Goal: Task Accomplishment & Management: Use online tool/utility

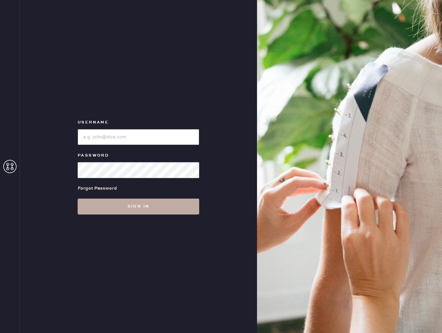
type input "reformationrittenhouse"
click at [125, 205] on button "Sign in" at bounding box center [139, 206] width 122 height 16
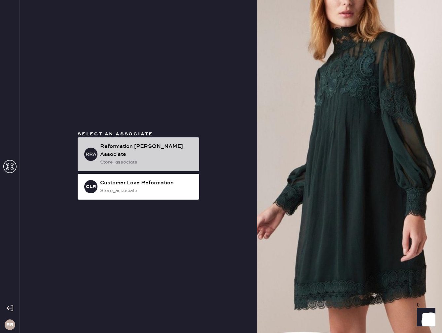
click at [155, 150] on div "Reformation [PERSON_NAME] Associate" at bounding box center [147, 150] width 94 height 16
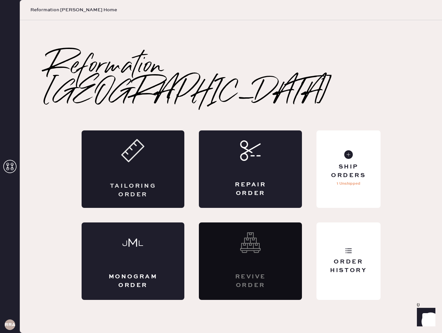
click at [140, 159] on div "Tailoring Order" at bounding box center [133, 168] width 103 height 77
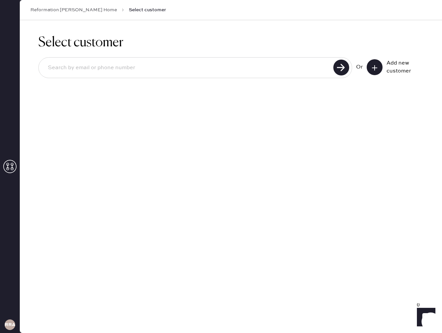
click at [379, 70] on button at bounding box center [375, 67] width 16 height 16
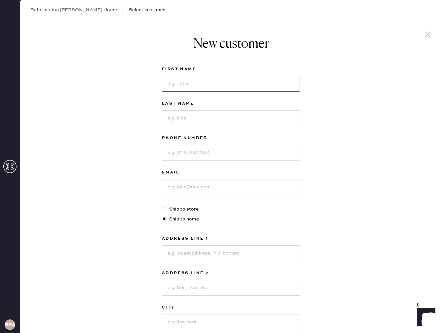
click at [199, 76] on input at bounding box center [231, 84] width 138 height 16
type input "[PERSON_NAME]"
type input "7874201928"
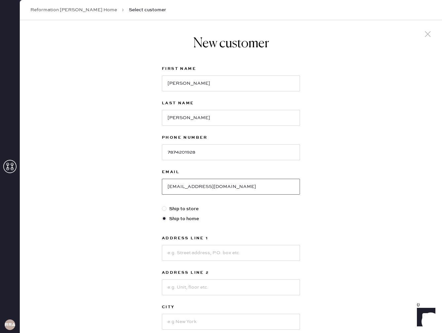
type input "[EMAIL_ADDRESS][DOMAIN_NAME]"
click at [164, 208] on div at bounding box center [164, 208] width 5 height 5
click at [162, 205] on input "Ship to store" at bounding box center [162, 205] width 0 height 0
radio input "true"
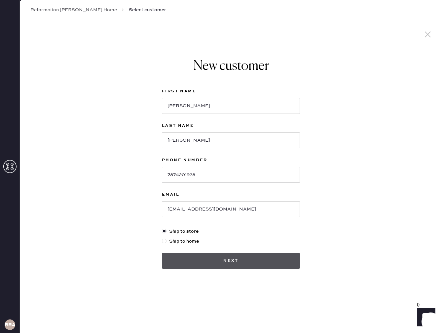
click at [235, 258] on button "Next" at bounding box center [231, 261] width 138 height 16
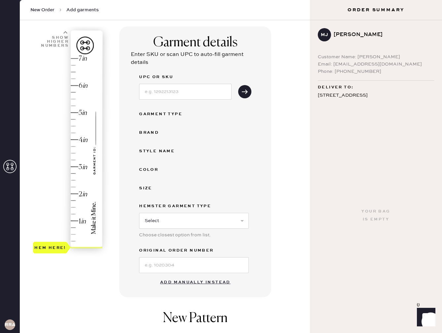
scroll to position [40, 0]
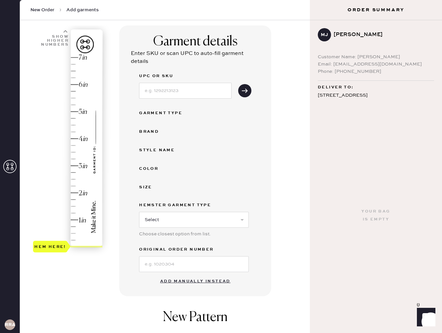
click at [184, 281] on button "Add manually instead" at bounding box center [195, 280] width 78 height 13
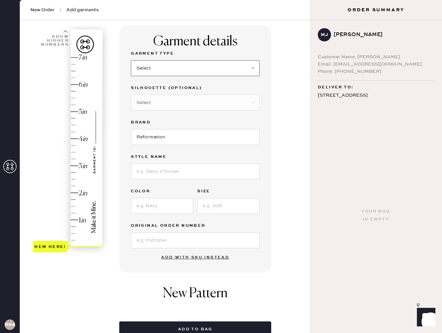
click at [184, 69] on select "Select Basic Skirt Jeans Leggings Pants Shorts Basic Sleeved Dress Basic Sleeve…" at bounding box center [195, 68] width 129 height 16
select select "7"
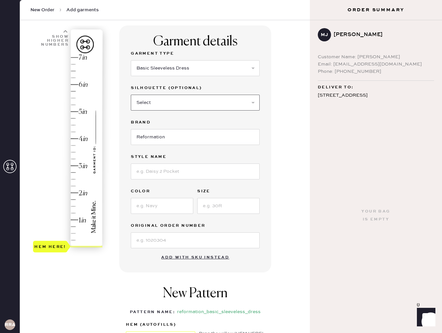
click at [172, 100] on select "Select Maxi Dress Midi Dress Mini Dress Other" at bounding box center [195, 103] width 129 height 16
select select "33"
click at [177, 137] on input "Reformation" at bounding box center [195, 137] width 129 height 16
click at [176, 171] on input at bounding box center [195, 171] width 129 height 16
type input "[GEOGRAPHIC_DATA]"
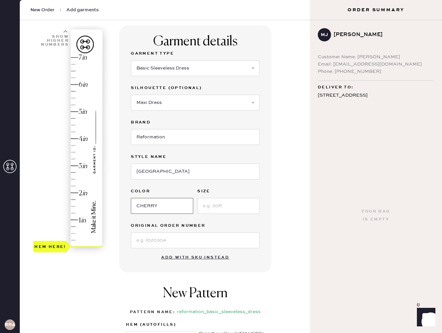
type input "CHERRY"
type input "0"
type input "S25626950"
type input "3.25"
click at [74, 158] on div "Hem here!" at bounding box center [68, 152] width 70 height 195
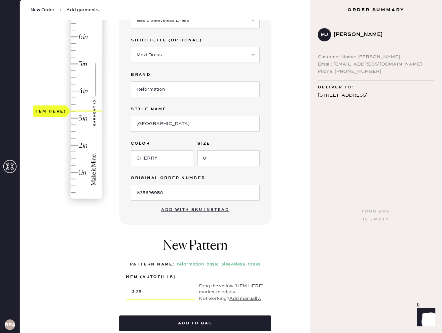
scroll to position [172, 0]
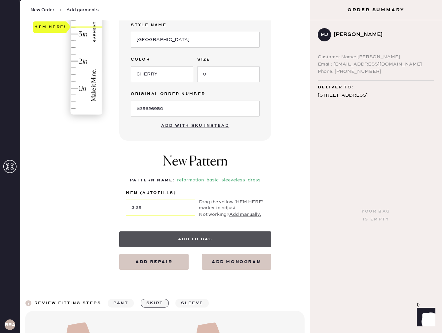
click at [192, 237] on button "Add to bag" at bounding box center [195, 239] width 152 height 16
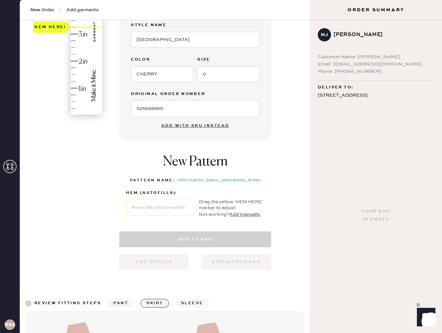
select select "7"
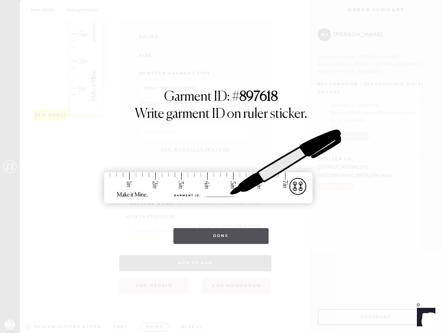
click at [224, 241] on button "Done" at bounding box center [222, 236] width 96 height 16
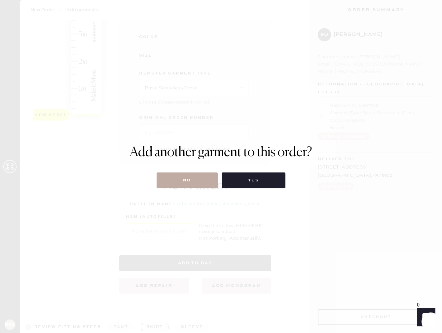
click at [169, 177] on button "No" at bounding box center [187, 180] width 61 height 16
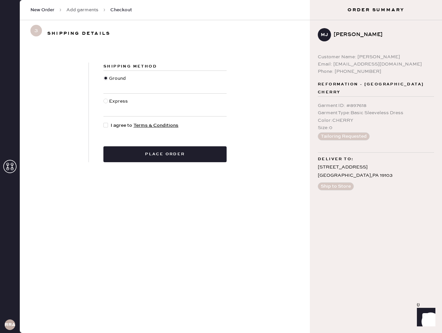
click at [103, 124] on div at bounding box center [105, 125] width 5 height 5
click at [103, 122] on input "I agree to Terms & Conditions" at bounding box center [103, 122] width 0 height 0
checkbox input "true"
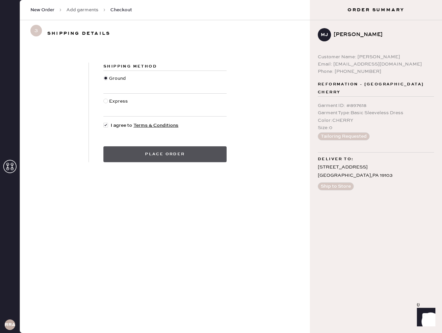
click at [196, 152] on button "Place order" at bounding box center [164, 154] width 123 height 16
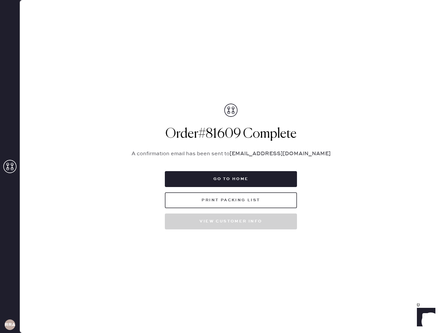
click at [219, 203] on button "Print Packing List" at bounding box center [231, 200] width 132 height 16
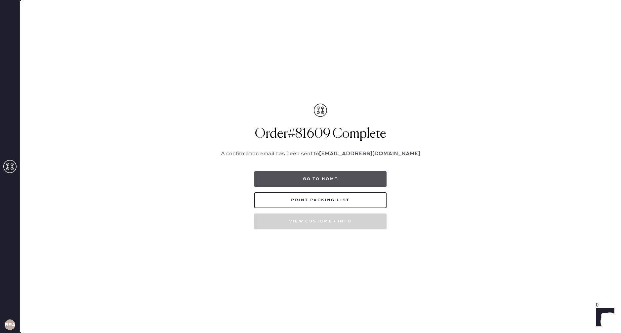
click at [337, 181] on button "Go to home" at bounding box center [320, 179] width 132 height 16
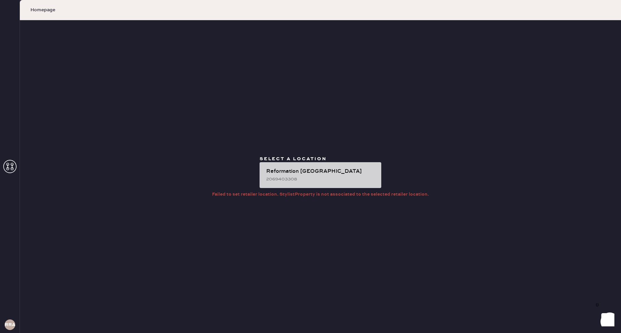
click at [311, 177] on div "2069403308" at bounding box center [321, 178] width 110 height 7
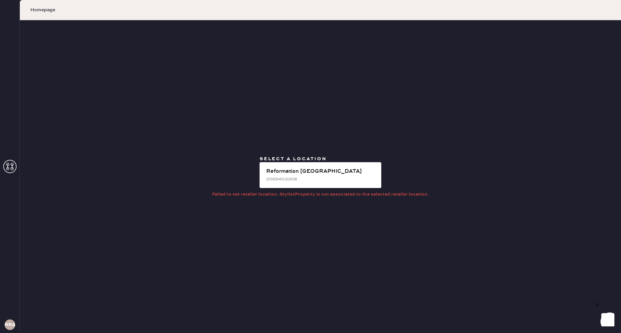
drag, startPoint x: 44, startPoint y: 7, endPoint x: 43, endPoint y: 23, distance: 16.6
click at [44, 7] on span "Homepage" at bounding box center [42, 10] width 25 height 7
drag, startPoint x: 4, startPoint y: 174, endPoint x: 8, endPoint y: 170, distance: 6.1
click at [7, 172] on div "RRA" at bounding box center [10, 166] width 20 height 333
click at [8, 169] on icon at bounding box center [9, 166] width 13 height 13
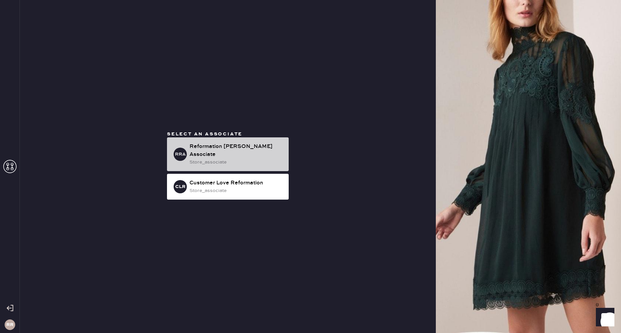
click at [223, 147] on div "Reformation [PERSON_NAME] Associate" at bounding box center [236, 150] width 94 height 16
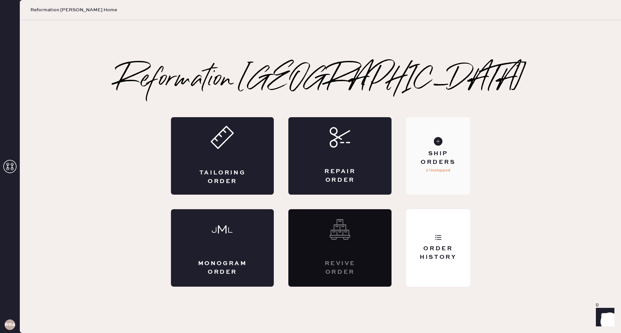
click at [459, 162] on div "Ship Orders" at bounding box center [437, 157] width 53 height 17
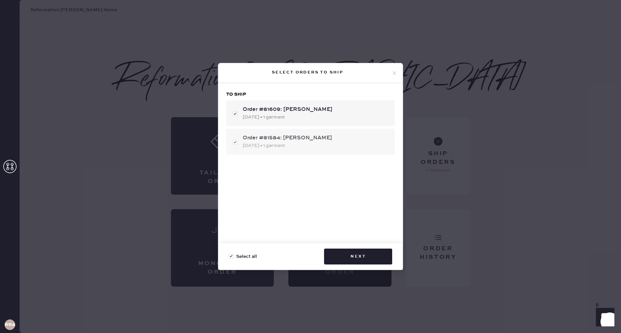
click at [234, 143] on div "Order #81584: Mia Weisman 08/11/2025 • 1 garment" at bounding box center [310, 142] width 169 height 26
checkbox input "false"
click at [382, 261] on button "Next" at bounding box center [358, 256] width 68 height 16
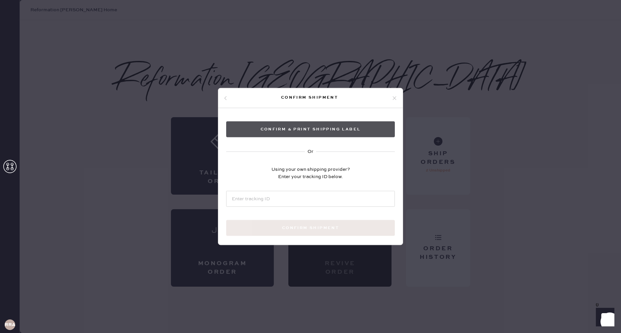
click at [317, 126] on button "Confirm & Print shipping label" at bounding box center [310, 129] width 169 height 16
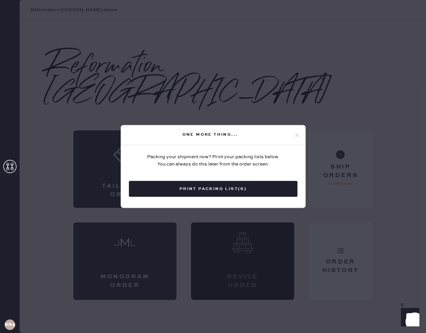
click at [297, 136] on icon at bounding box center [297, 135] width 6 height 6
